Goal: Navigation & Orientation: Find specific page/section

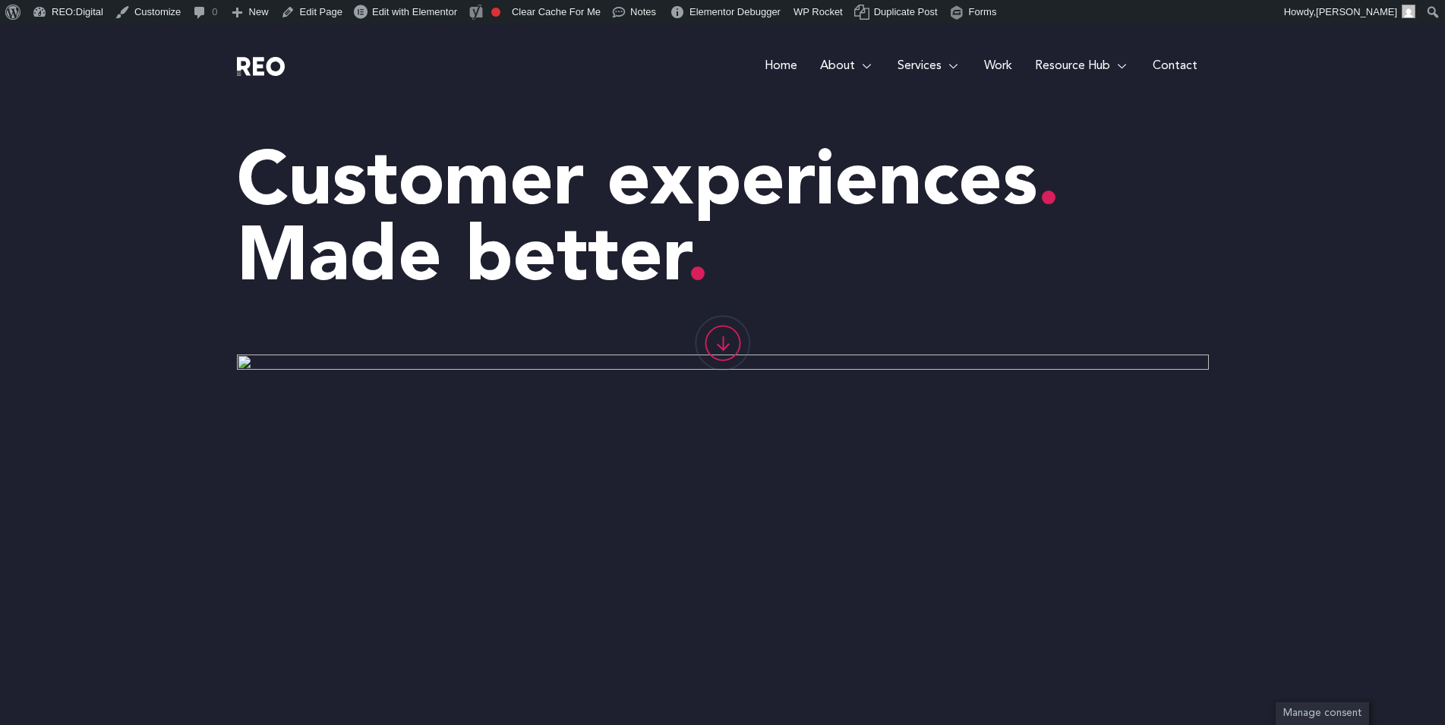
click at [137, 472] on e-page-transition at bounding box center [722, 362] width 1445 height 725
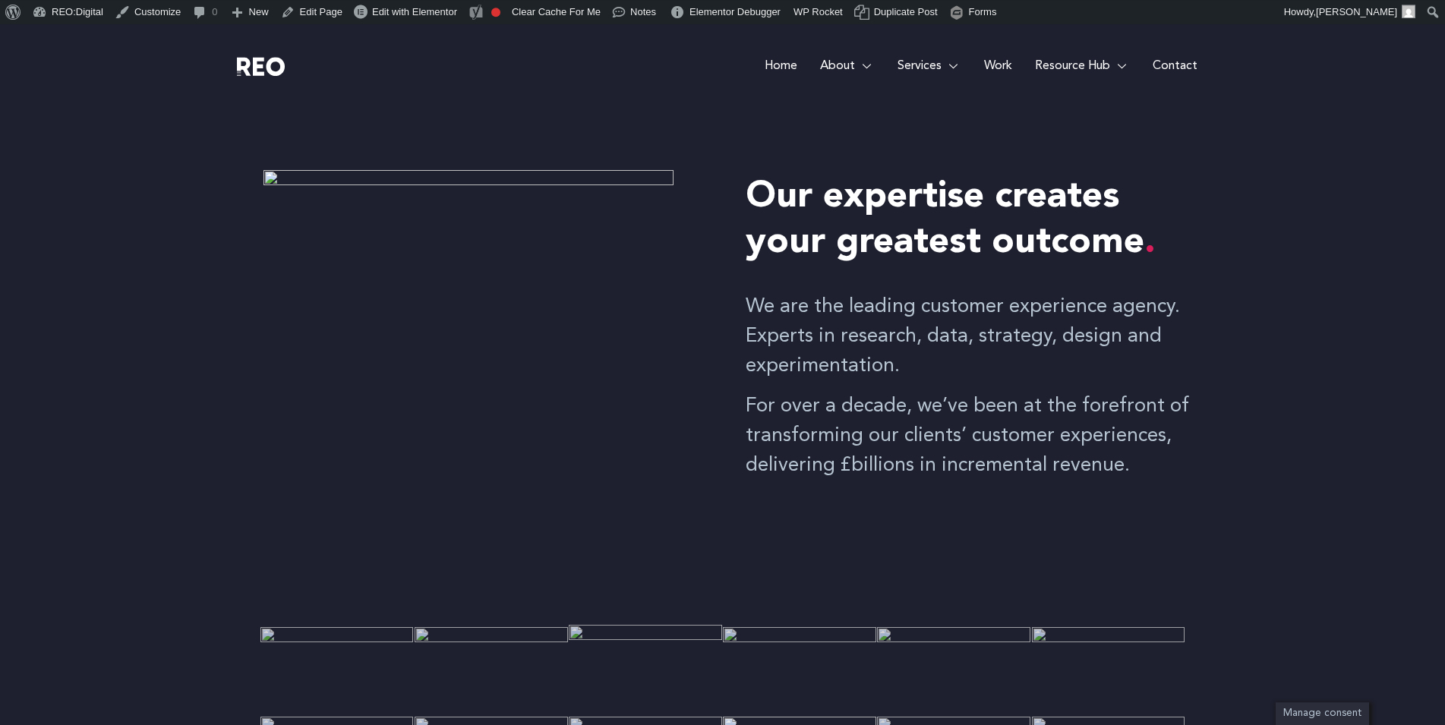
scroll to position [619, 0]
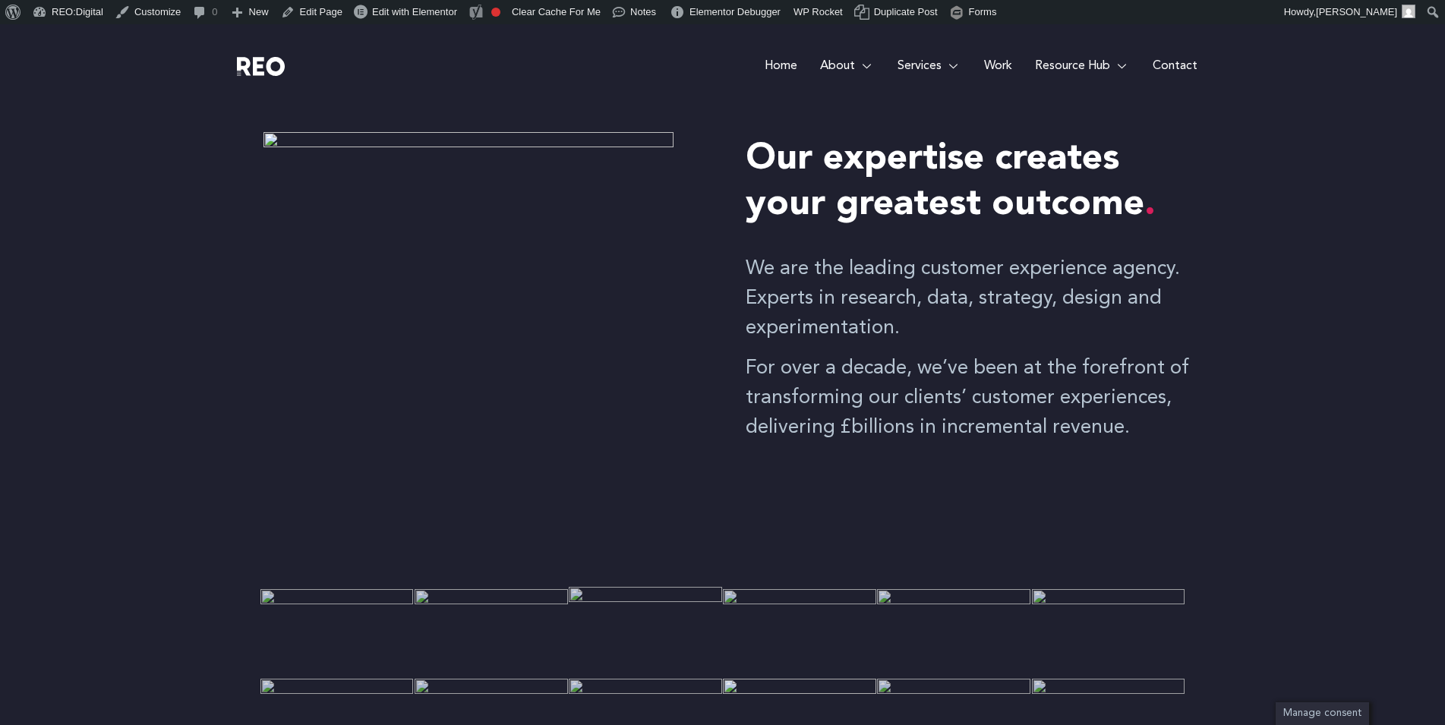
click at [805, 635] on e-page-transition at bounding box center [722, 362] width 1445 height 725
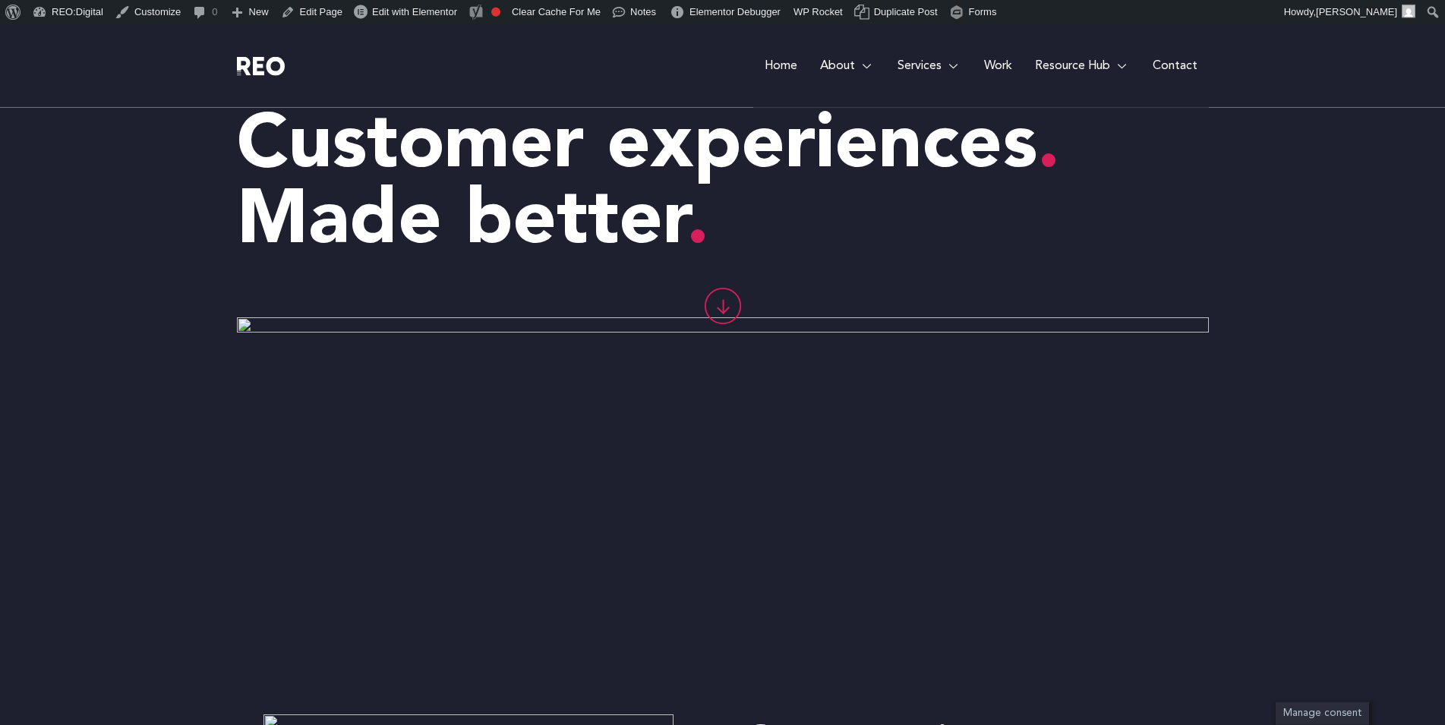
scroll to position [0, 0]
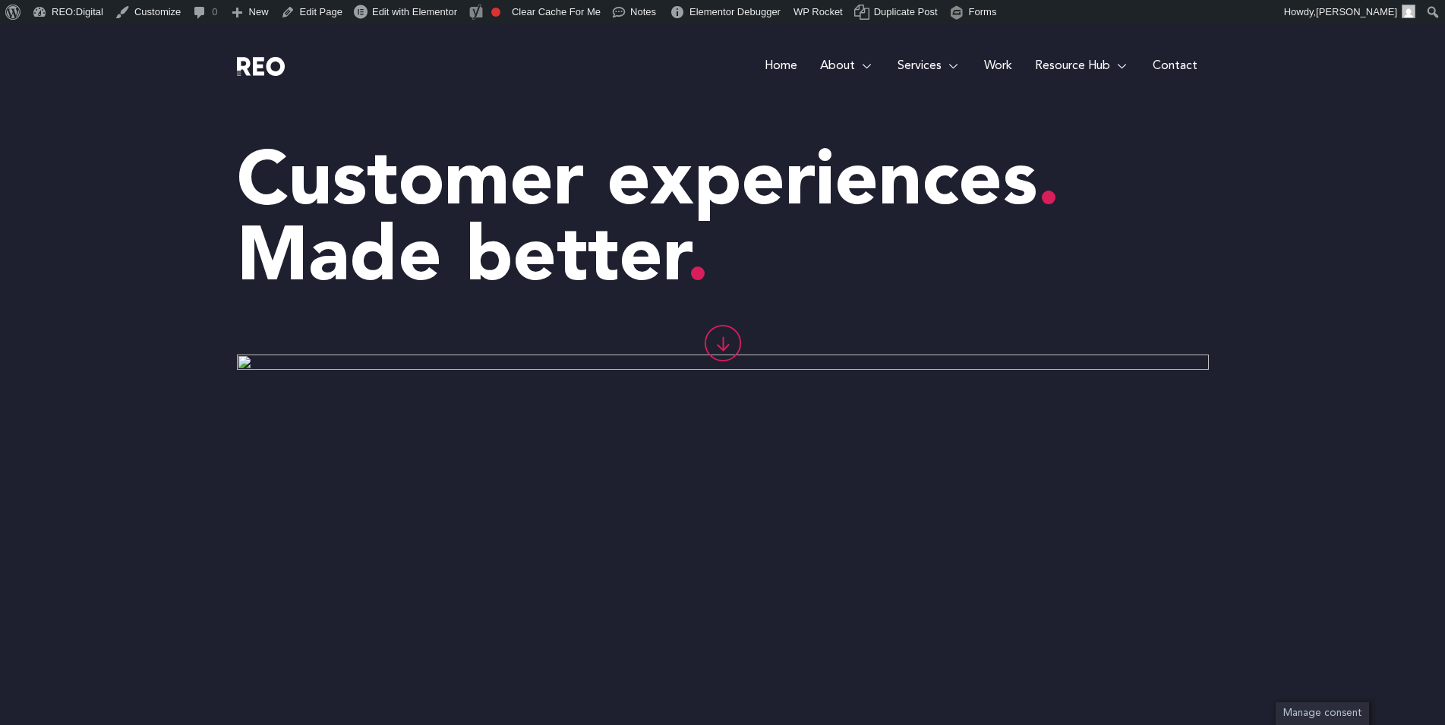
click at [1419, 406] on div at bounding box center [722, 502] width 1445 height 378
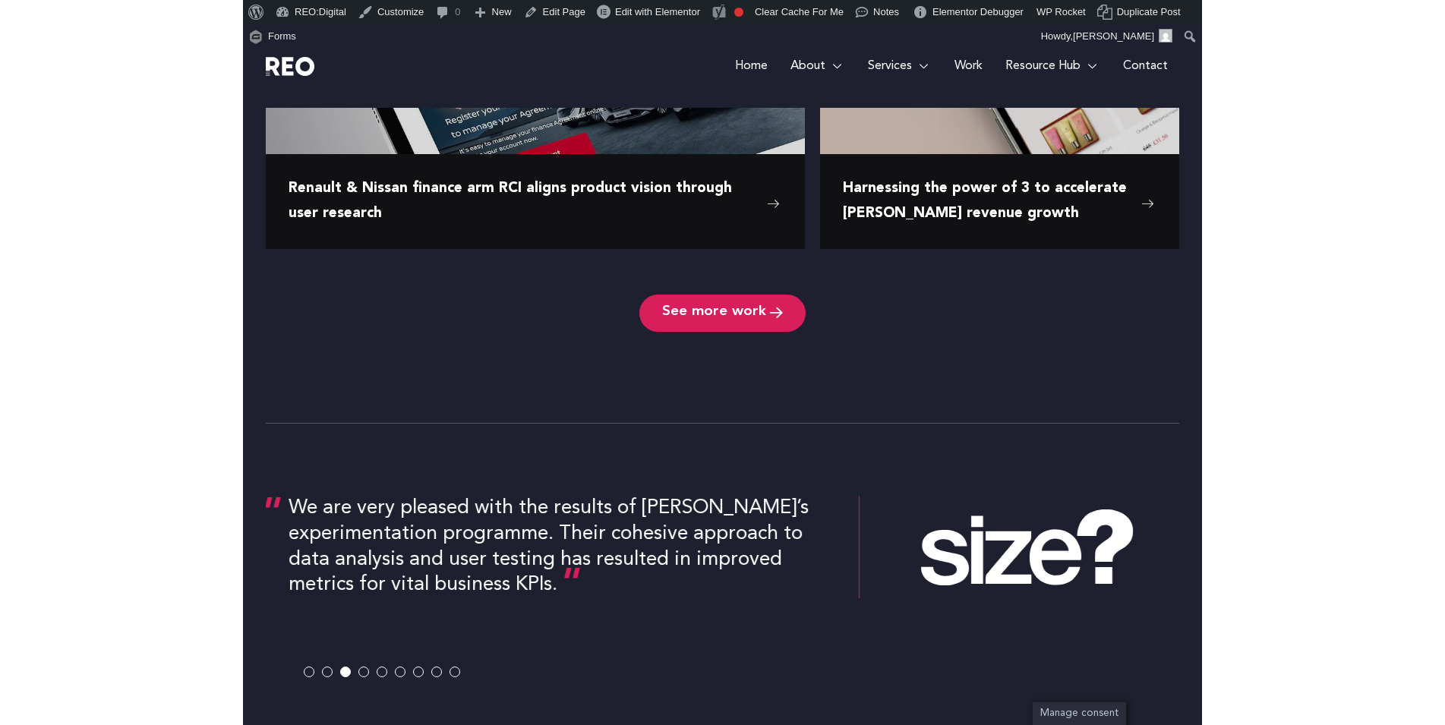
scroll to position [2617, 0]
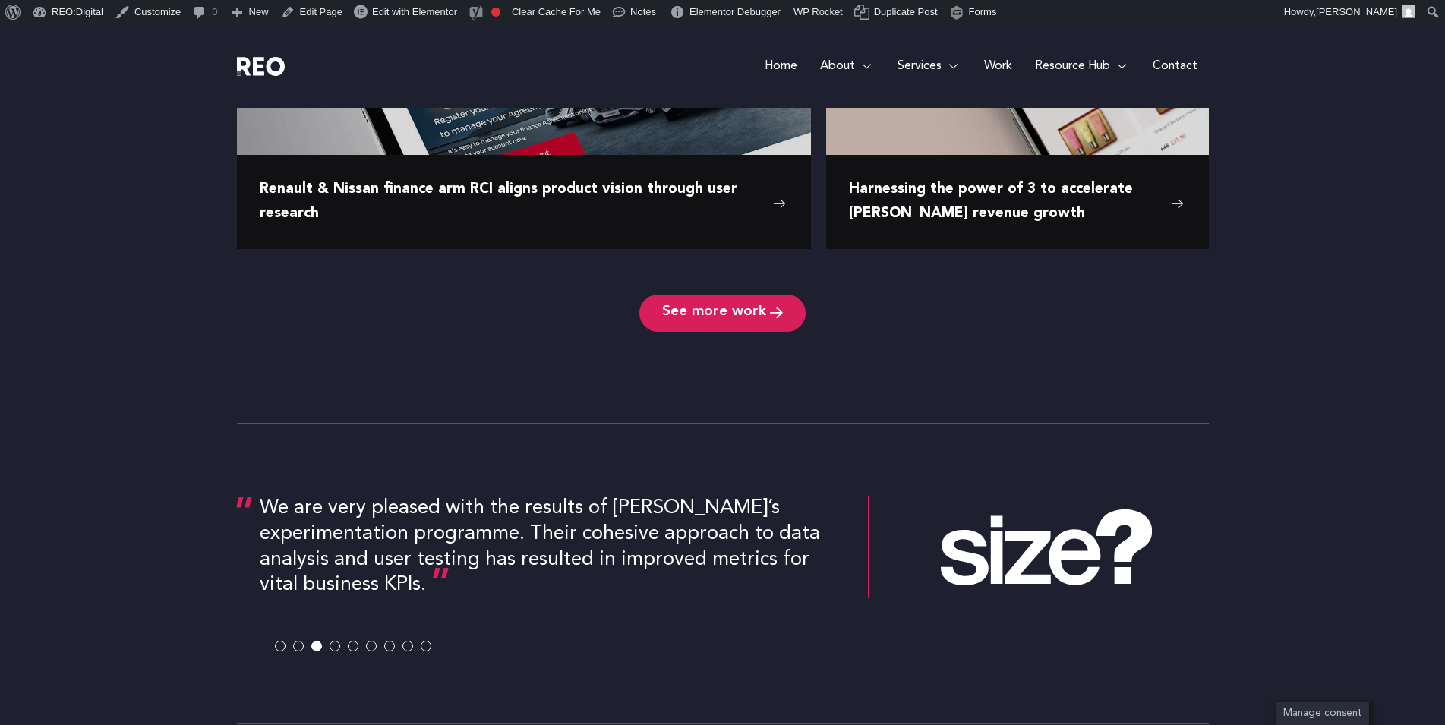
click at [126, 288] on div "See more work" at bounding box center [722, 290] width 1399 height 83
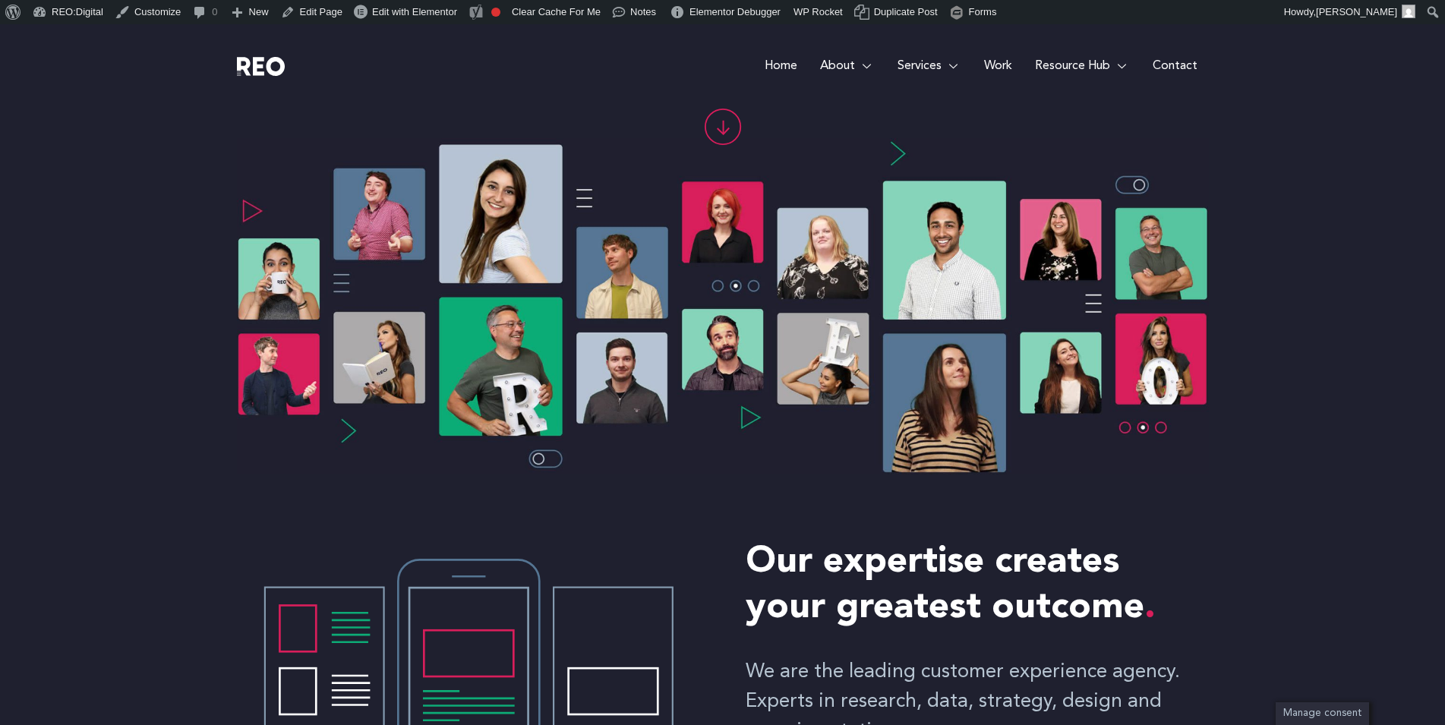
scroll to position [0, 0]
